Goal: Task Accomplishment & Management: Use online tool/utility

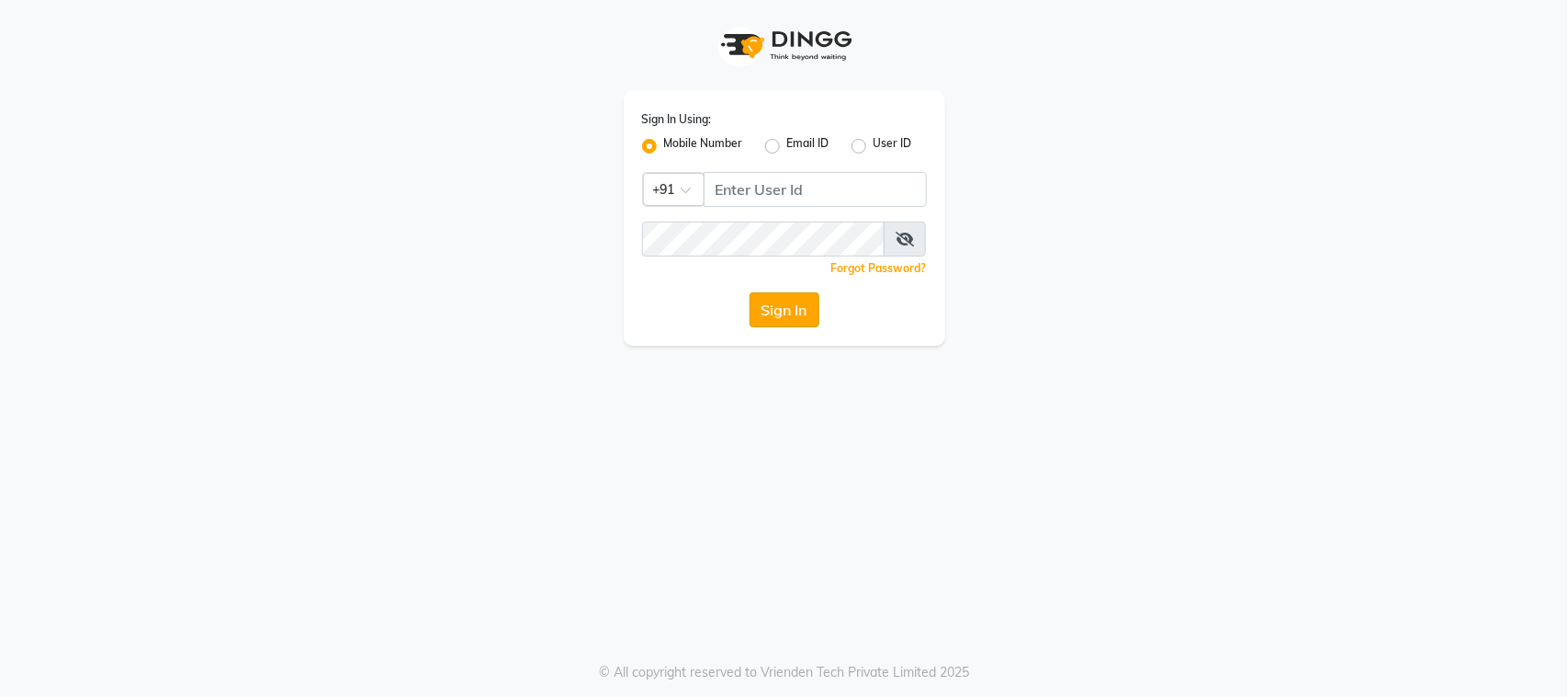
click at [785, 306] on button "Sign In" at bounding box center [784, 309] width 70 height 35
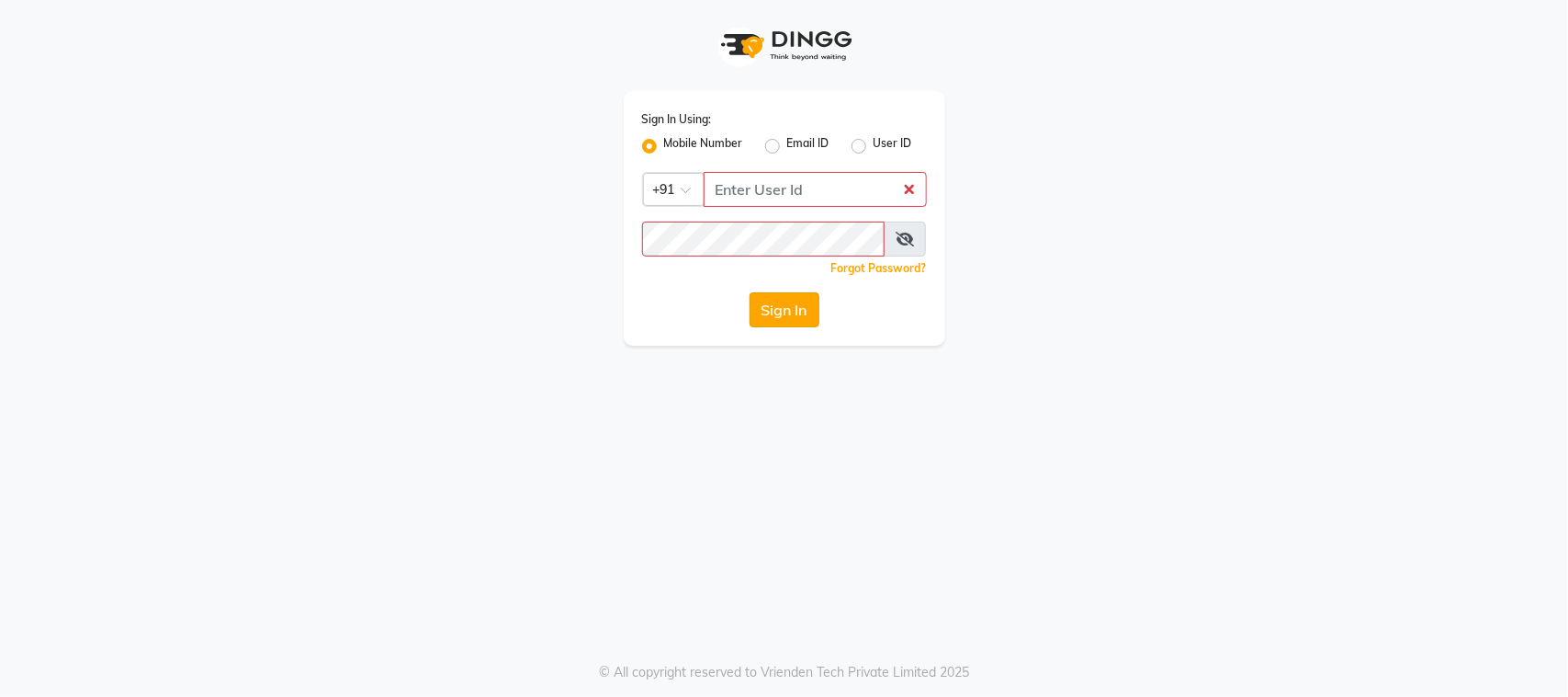
click at [785, 306] on button "Sign In" at bounding box center [784, 309] width 70 height 35
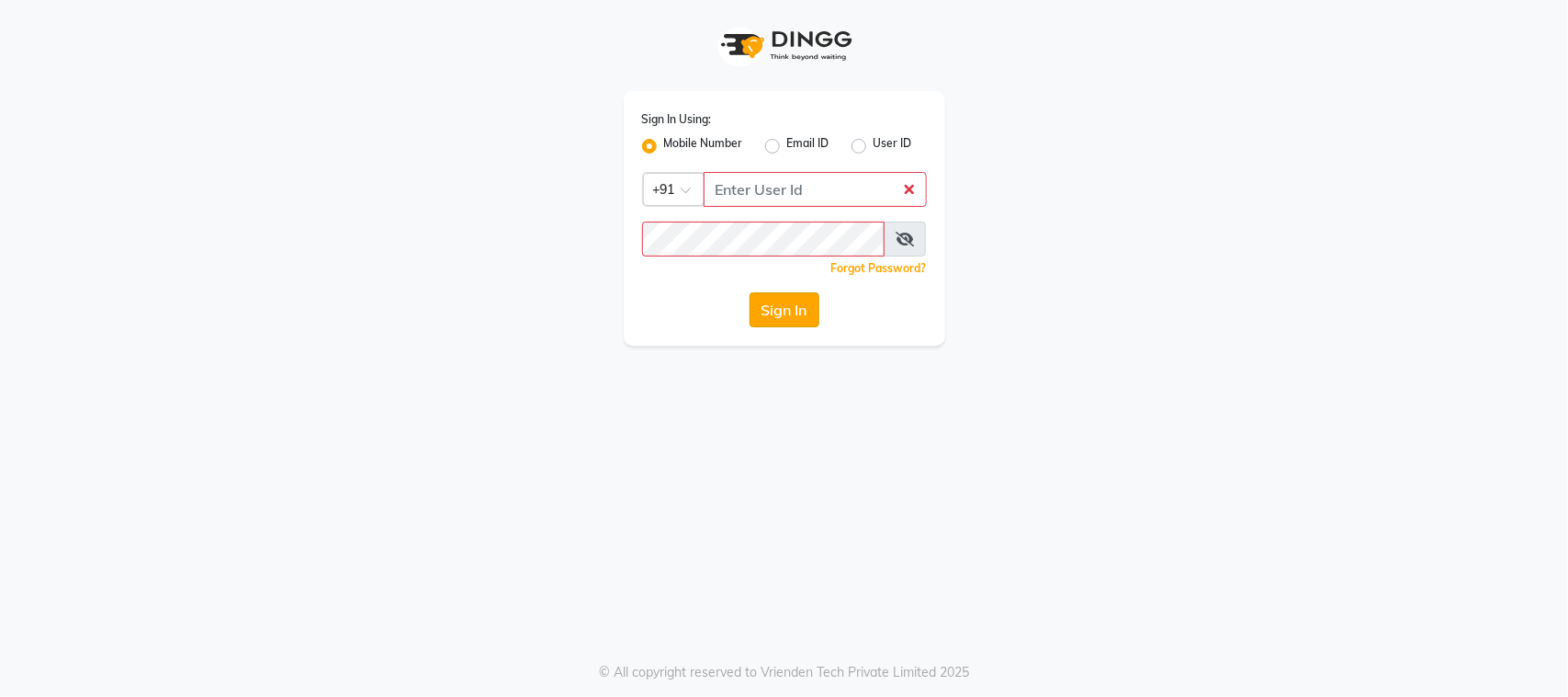
click at [785, 306] on button "Sign In" at bounding box center [784, 309] width 70 height 35
drag, startPoint x: 785, startPoint y: 306, endPoint x: 854, endPoint y: 442, distance: 152.5
click at [854, 442] on div "Sign In Using: Mobile Number Email ID User ID Country Code × +91 Remember me Fo…" at bounding box center [784, 348] width 1568 height 697
click at [651, 442] on div "Sign In Using: Mobile Number Email ID User ID Country Code × +91 Remember me Fo…" at bounding box center [784, 348] width 1568 height 697
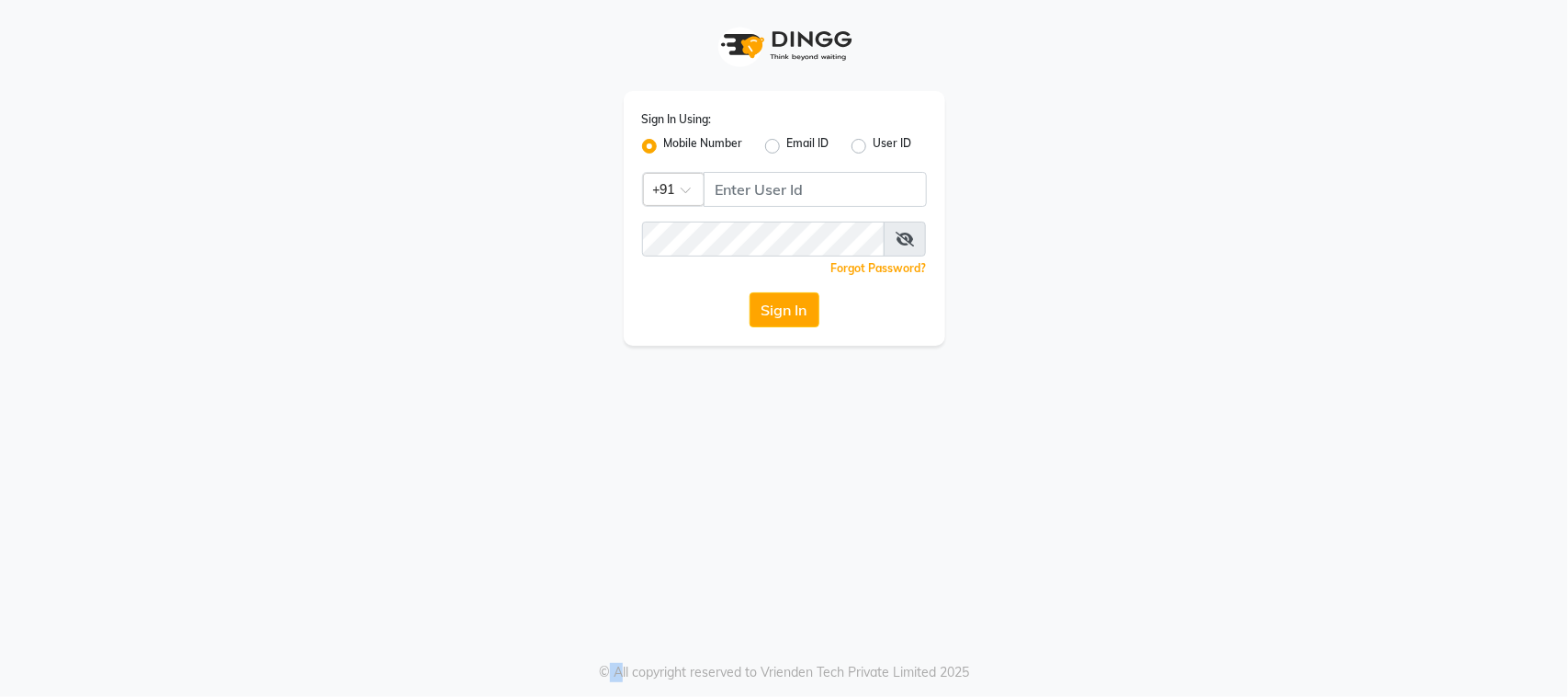
click at [651, 442] on div "Sign In Using: Mobile Number Email ID User ID Country Code × +91 Remember me Fo…" at bounding box center [784, 348] width 1568 height 697
drag, startPoint x: 651, startPoint y: 442, endPoint x: 677, endPoint y: 395, distance: 53.7
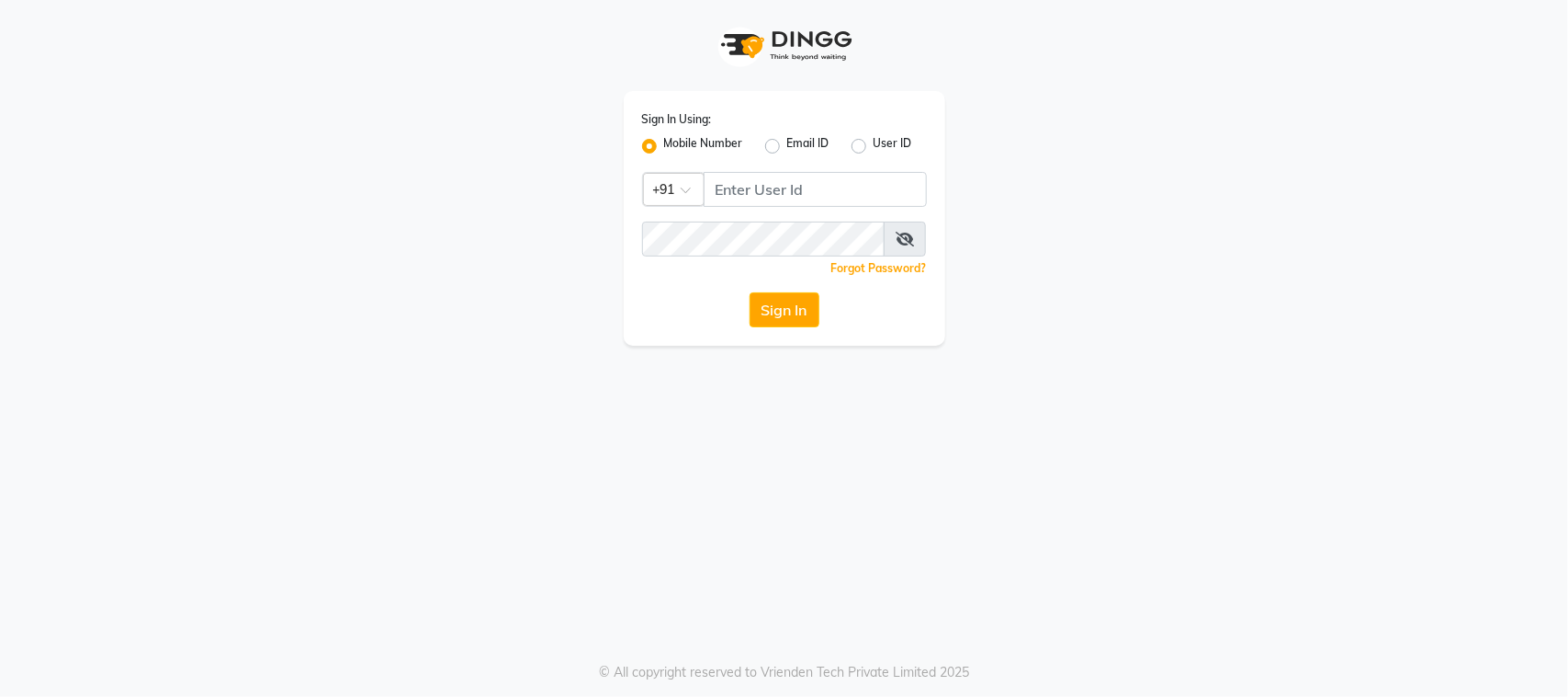
click at [677, 395] on div "Sign In Using: Mobile Number Email ID User ID Country Code × +91 Remember me Fo…" at bounding box center [784, 348] width 1568 height 697
click at [682, 366] on div "Sign In Using: Mobile Number Email ID User ID Country Code × +91 Remember me Fo…" at bounding box center [784, 348] width 1568 height 697
click at [764, 299] on button "Sign In" at bounding box center [784, 309] width 70 height 35
